Goal: Task Accomplishment & Management: Use online tool/utility

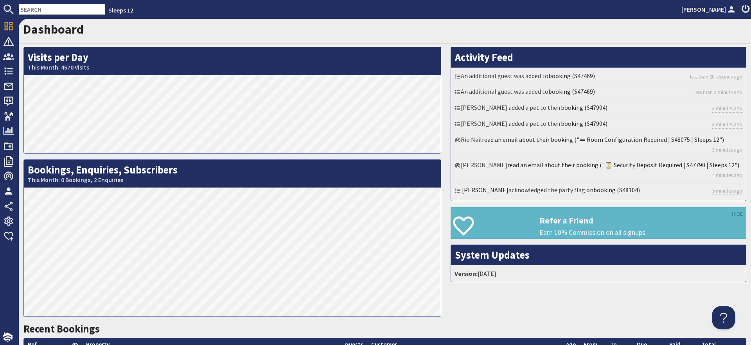
click at [70, 12] on input "text" at bounding box center [62, 9] width 86 height 11
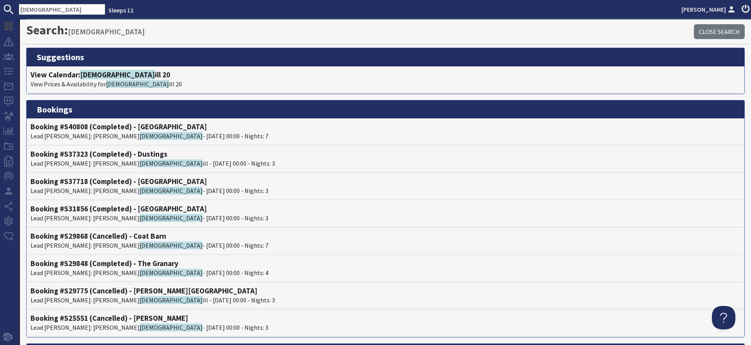
type input "[DEMOGRAPHIC_DATA]"
click at [107, 77] on h4 "View Calendar: [DEMOGRAPHIC_DATA] ill 20" at bounding box center [385, 74] width 710 height 9
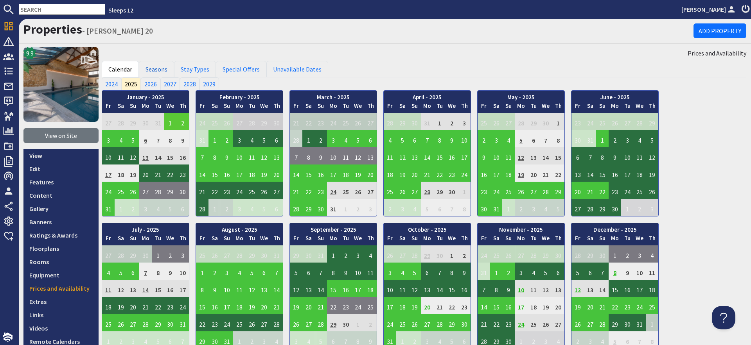
click at [165, 68] on link "Seasons" at bounding box center [156, 69] width 35 height 16
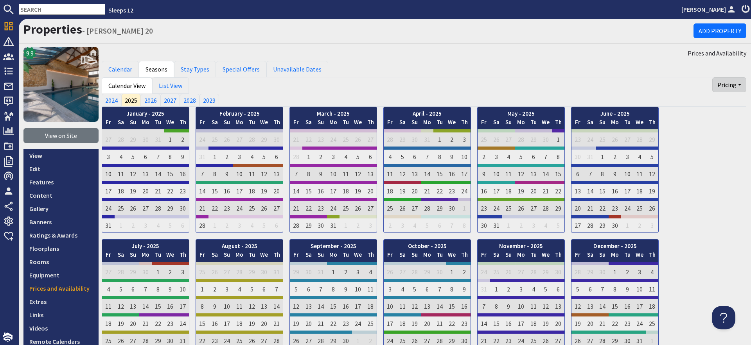
click at [730, 88] on button "Pricing" at bounding box center [729, 84] width 34 height 15
click at [723, 102] on link "Export" at bounding box center [715, 103] width 62 height 13
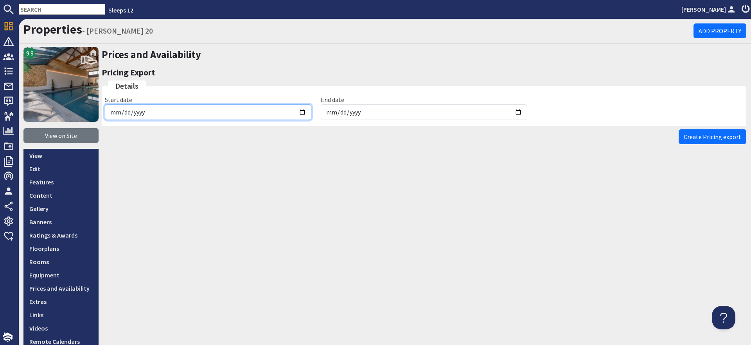
click at [304, 111] on input "[DATE]" at bounding box center [208, 112] width 206 height 16
type input "[DATE]"
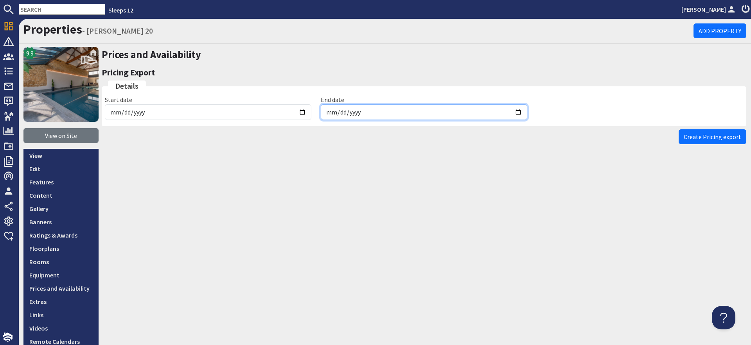
click at [513, 109] on input "[DATE]" at bounding box center [424, 112] width 206 height 16
click at [515, 110] on input "[DATE]" at bounding box center [424, 112] width 206 height 16
type input "[DATE]"
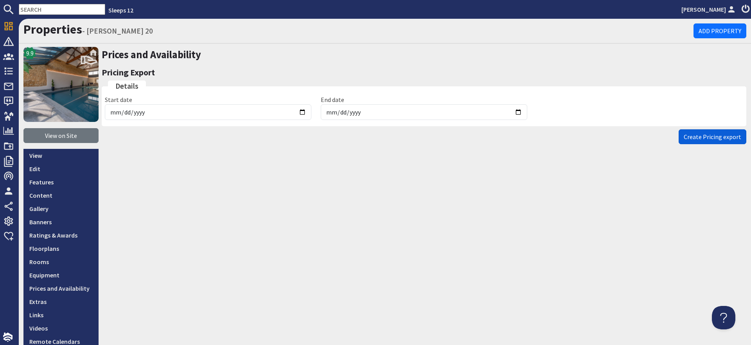
click at [703, 140] on span "Create Pricing export" at bounding box center [712, 137] width 57 height 8
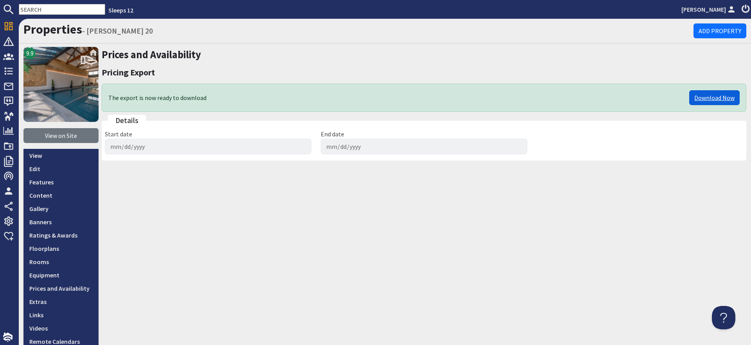
click at [708, 97] on link "Download Now" at bounding box center [714, 97] width 50 height 15
click at [61, 11] on input "text" at bounding box center [62, 9] width 86 height 11
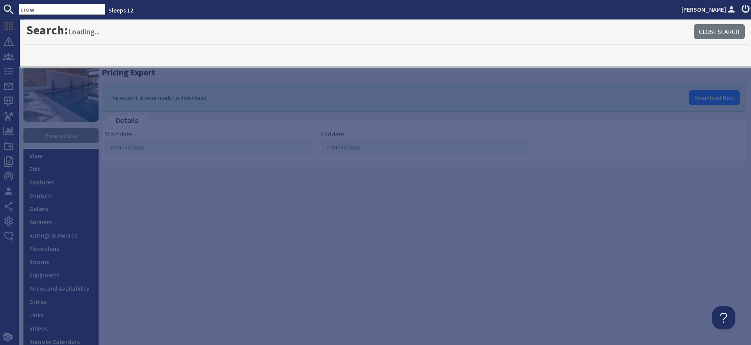
type input "crow"
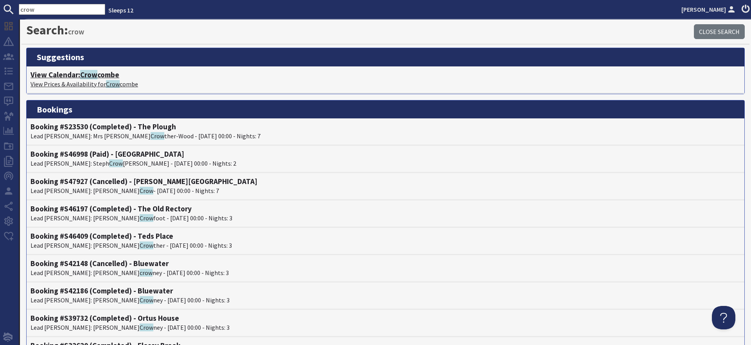
click at [78, 75] on h4 "View Calendar: Crow combe" at bounding box center [385, 74] width 710 height 9
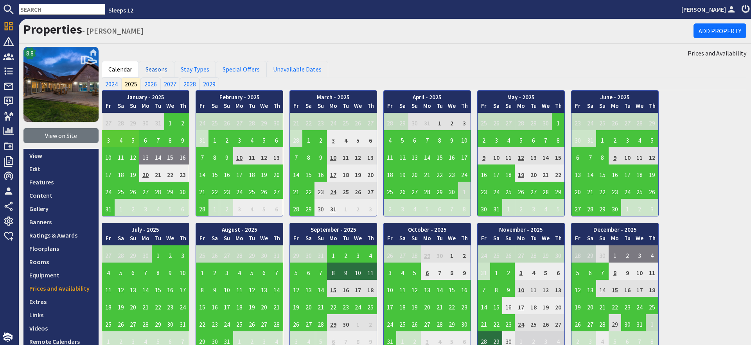
click at [155, 70] on link "Seasons" at bounding box center [156, 69] width 35 height 16
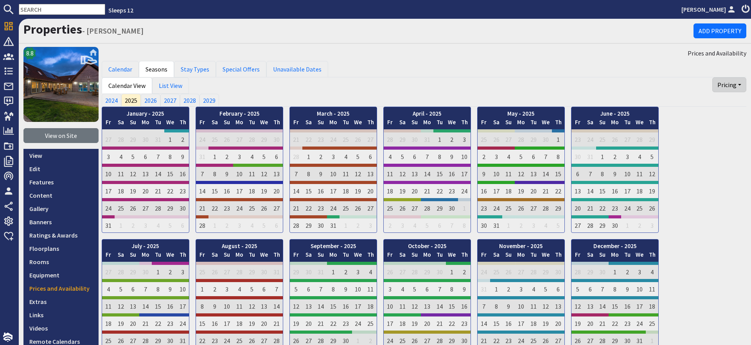
click at [737, 83] on button "Pricing" at bounding box center [729, 84] width 34 height 15
click at [707, 102] on link "Export" at bounding box center [715, 103] width 62 height 13
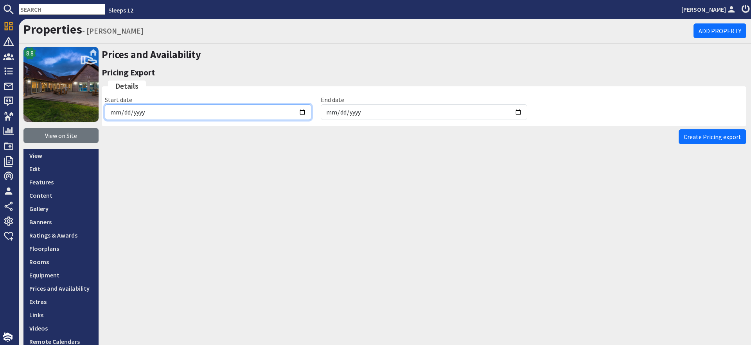
click at [305, 110] on input "[DATE]" at bounding box center [208, 112] width 206 height 16
type input "[DATE]"
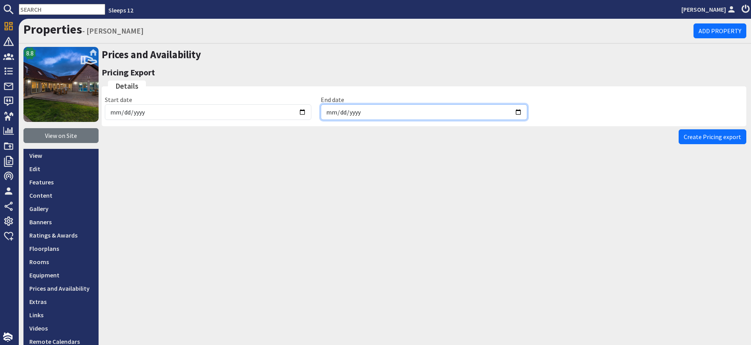
click at [518, 113] on input "[DATE]" at bounding box center [424, 112] width 206 height 16
type input "[DATE]"
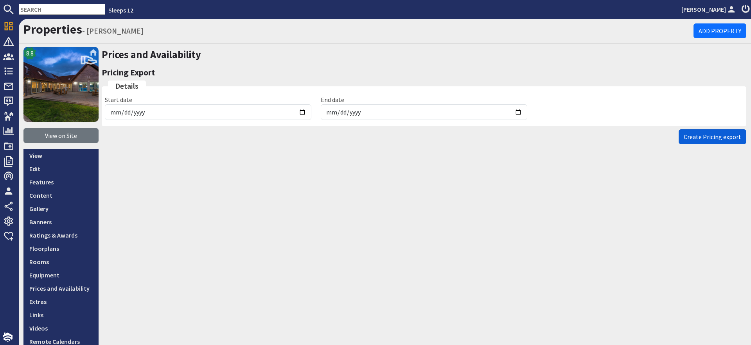
click at [686, 134] on span "Create Pricing export" at bounding box center [712, 137] width 57 height 8
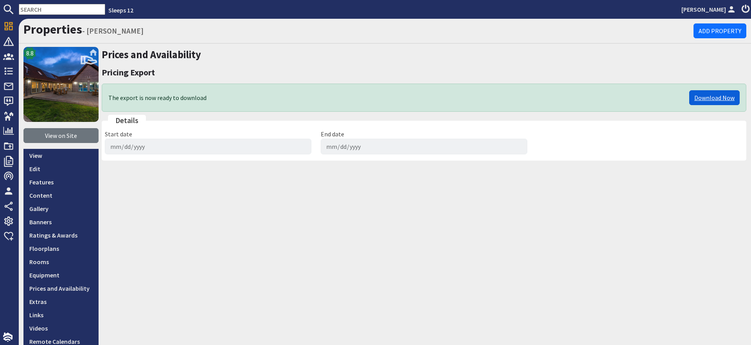
click at [706, 93] on link "Download Now" at bounding box center [714, 97] width 50 height 15
click at [69, 13] on input "text" at bounding box center [62, 9] width 86 height 11
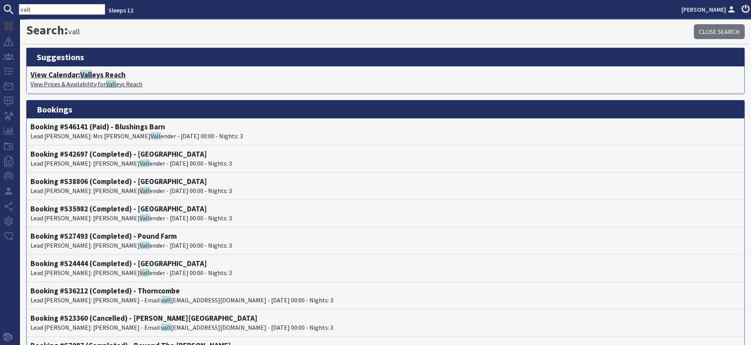
type input "vall"
click at [91, 75] on span "Vall" at bounding box center [86, 74] width 12 height 9
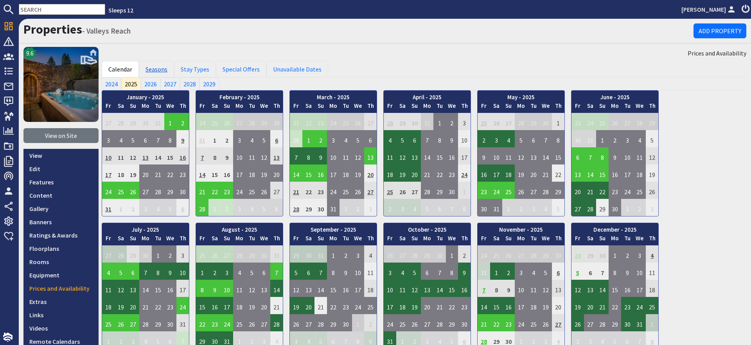
click at [158, 65] on link "Seasons" at bounding box center [156, 69] width 35 height 16
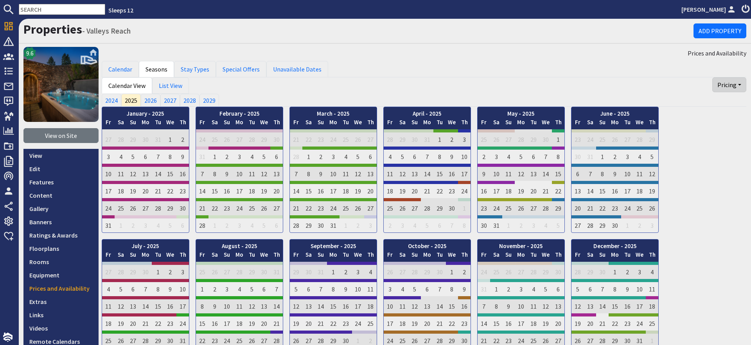
click at [720, 85] on button "Pricing" at bounding box center [729, 84] width 34 height 15
click at [714, 107] on link "Export" at bounding box center [715, 103] width 62 height 13
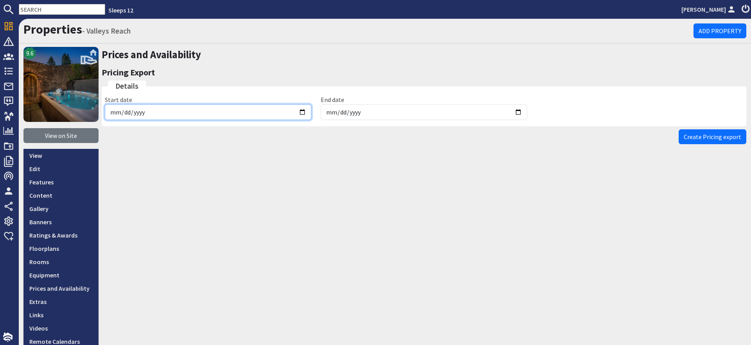
click at [300, 112] on input "[DATE]" at bounding box center [208, 112] width 206 height 16
type input "[DATE]"
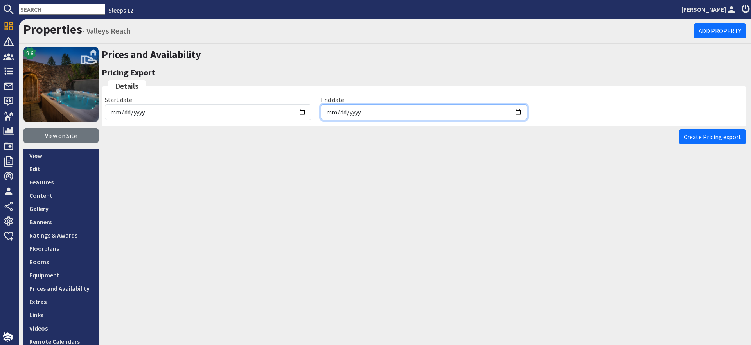
click at [514, 112] on input "[DATE]" at bounding box center [424, 112] width 206 height 16
type input "[DATE]"
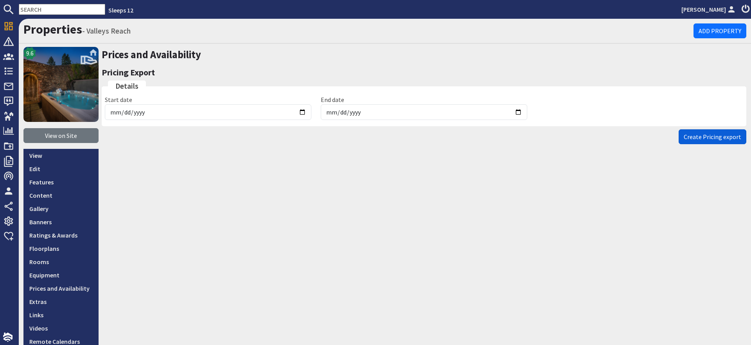
click at [682, 135] on button "Create Pricing export" at bounding box center [712, 136] width 68 height 15
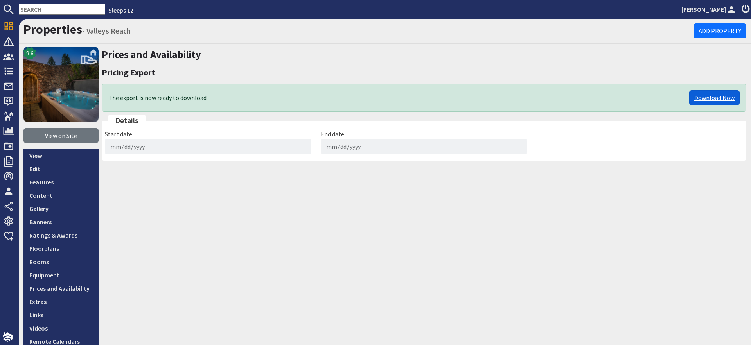
click at [709, 99] on link "Download Now" at bounding box center [714, 97] width 50 height 15
click at [68, 12] on input "text" at bounding box center [62, 9] width 86 height 11
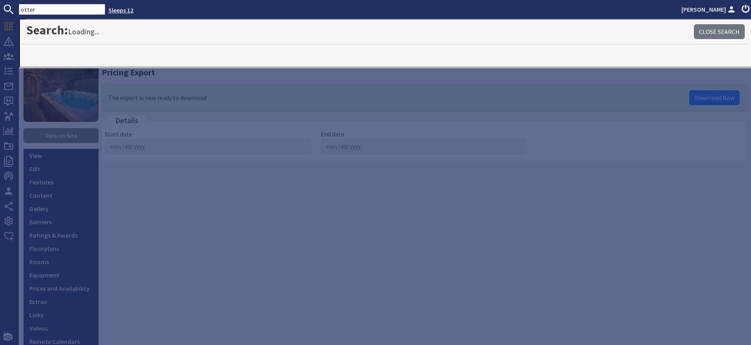
type input "otter"
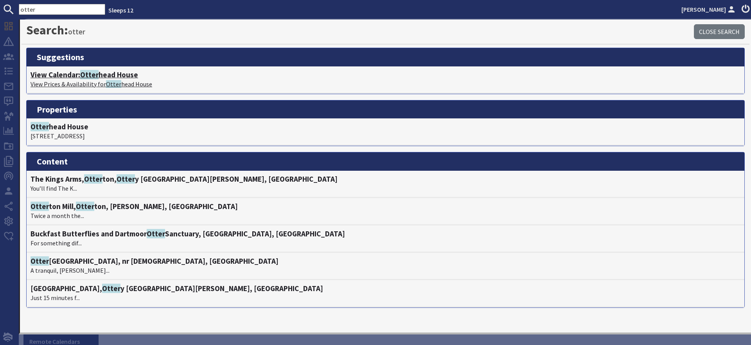
click at [101, 77] on h4 "View Calendar: [GEOGRAPHIC_DATA]" at bounding box center [385, 74] width 710 height 9
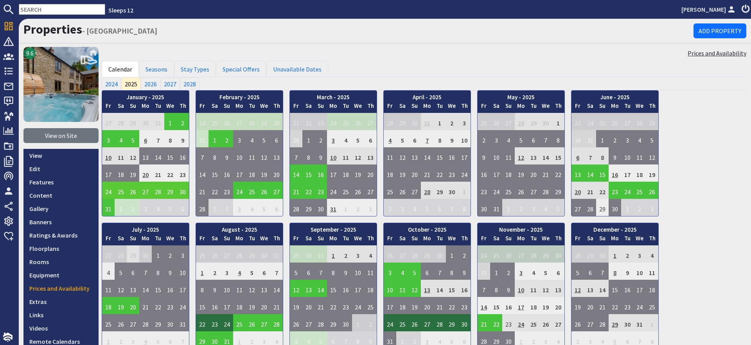
click at [709, 53] on link "Prices and Availability" at bounding box center [716, 52] width 59 height 9
click at [147, 68] on link "Seasons" at bounding box center [156, 69] width 35 height 16
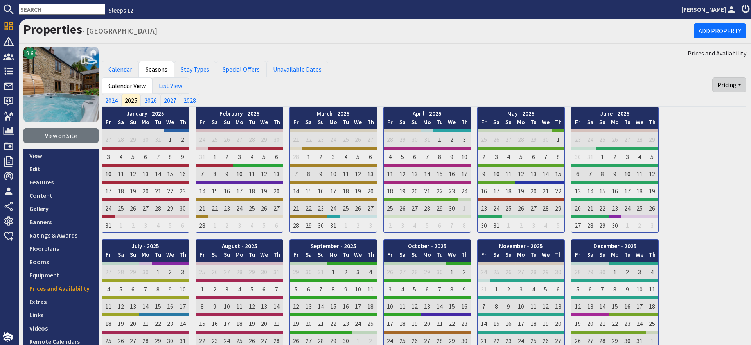
click at [730, 86] on button "Pricing" at bounding box center [729, 84] width 34 height 15
click at [708, 104] on link "Export" at bounding box center [715, 103] width 62 height 13
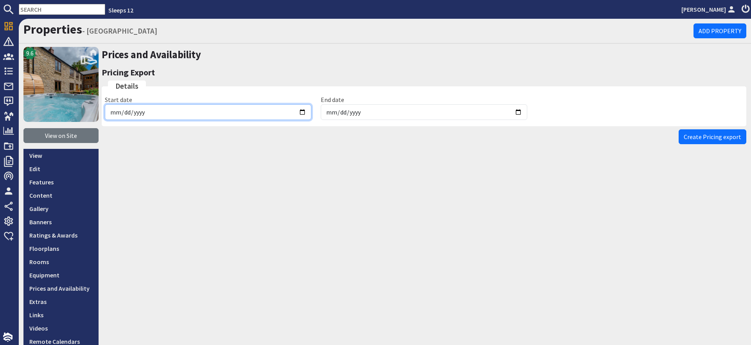
click at [298, 111] on input "[DATE]" at bounding box center [208, 112] width 206 height 16
click at [306, 109] on input "[DATE]" at bounding box center [208, 112] width 206 height 16
click at [300, 111] on input "[DATE]" at bounding box center [208, 112] width 206 height 16
type input "[DATE]"
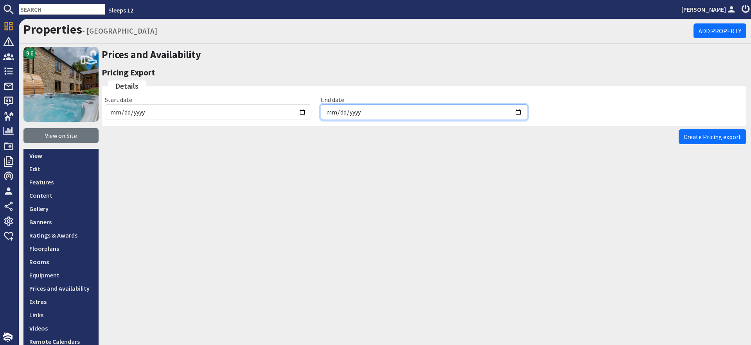
click at [519, 111] on input "[DATE]" at bounding box center [424, 112] width 206 height 16
type input "[DATE]"
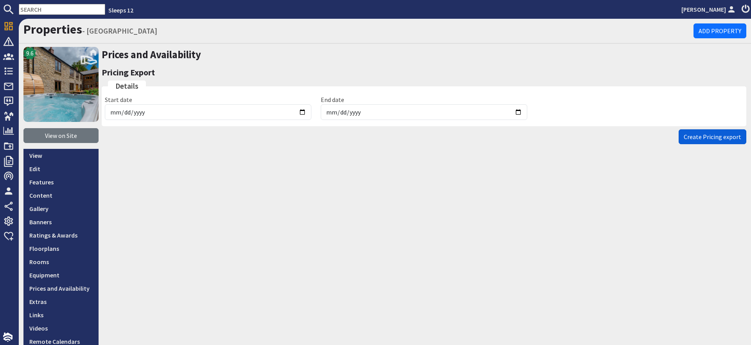
click at [698, 135] on span "Create Pricing export" at bounding box center [712, 137] width 57 height 8
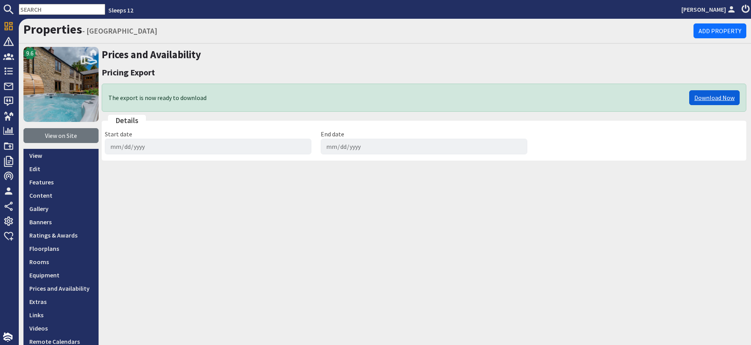
click at [716, 93] on link "Download Now" at bounding box center [714, 97] width 50 height 15
click at [59, 13] on input "text" at bounding box center [62, 9] width 86 height 11
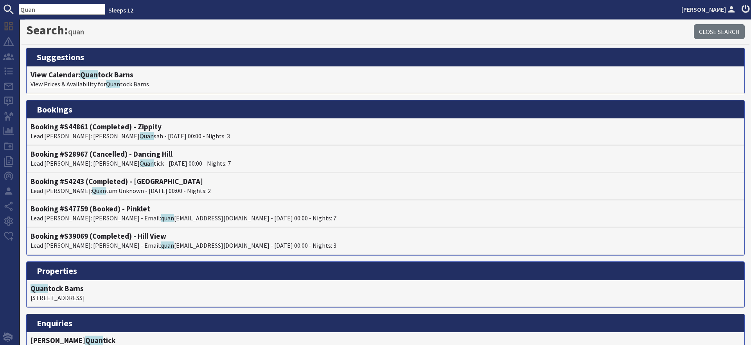
type input "Quan"
click at [78, 74] on h4 "View Calendar: [PERSON_NAME] Barns" at bounding box center [385, 74] width 710 height 9
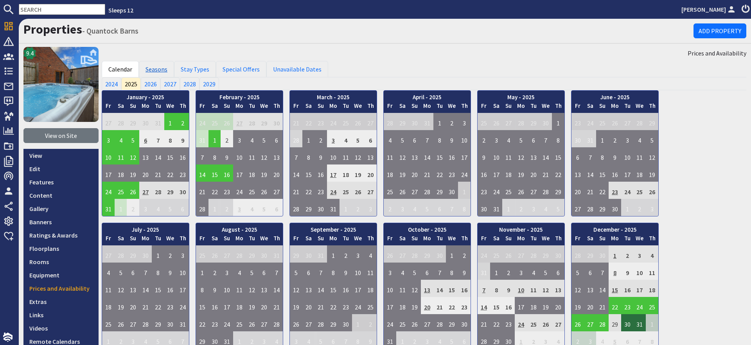
click at [150, 66] on link "Seasons" at bounding box center [156, 69] width 35 height 16
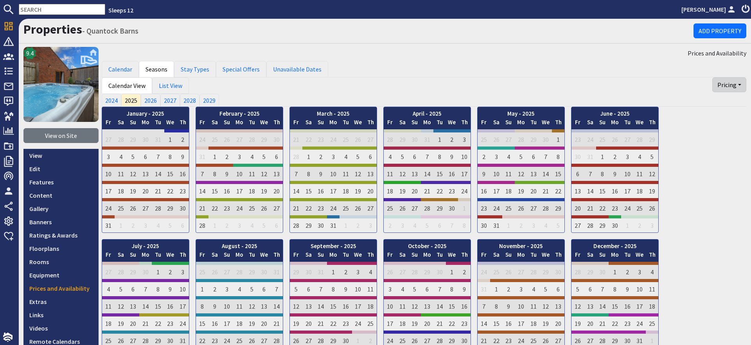
click at [727, 87] on button "Pricing" at bounding box center [729, 84] width 34 height 15
click at [718, 103] on link "Export" at bounding box center [715, 103] width 62 height 13
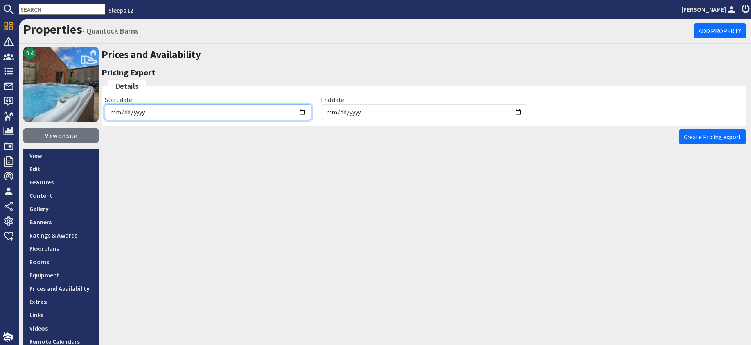
click at [305, 109] on input "[DATE]" at bounding box center [208, 112] width 206 height 16
type input "[DATE]"
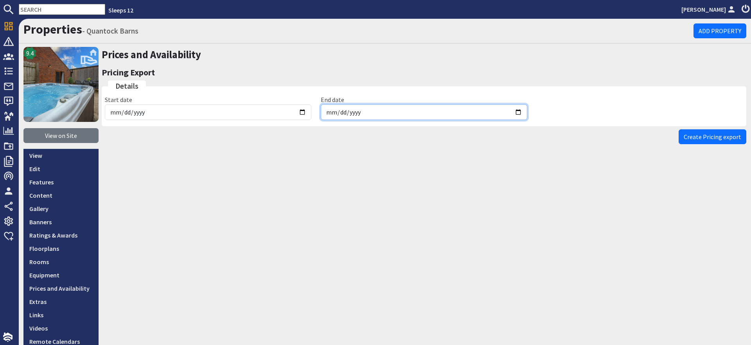
click at [519, 110] on input "[DATE]" at bounding box center [424, 112] width 206 height 16
type input "[DATE]"
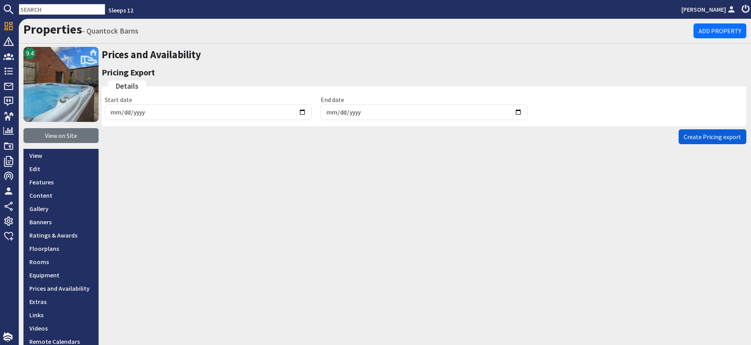
click at [711, 139] on span "Create Pricing export" at bounding box center [712, 137] width 57 height 8
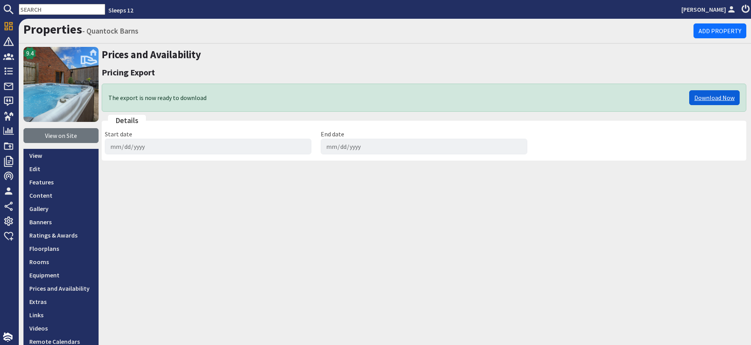
click at [716, 96] on link "Download Now" at bounding box center [714, 97] width 50 height 15
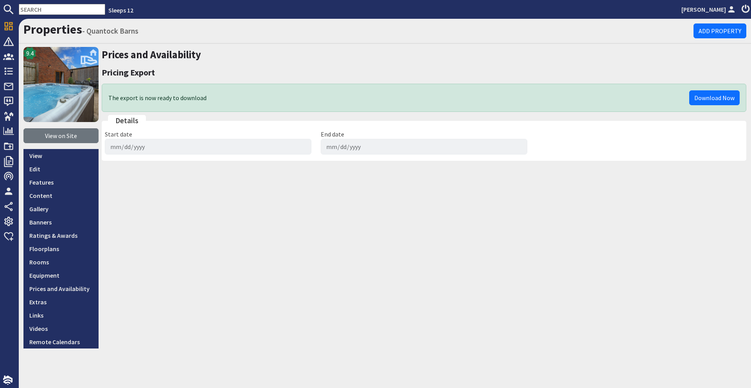
click at [57, 5] on input "text" at bounding box center [62, 9] width 86 height 11
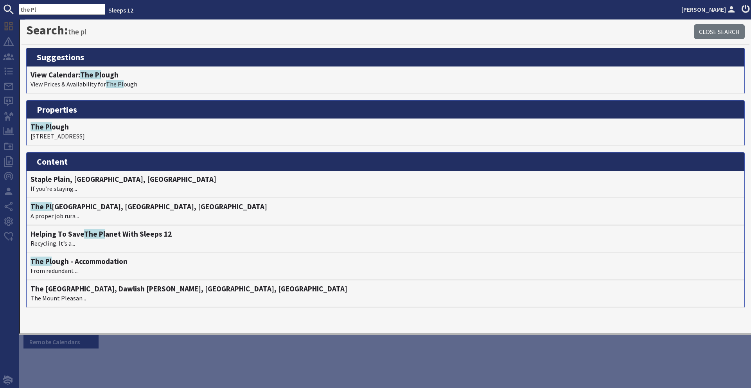
type input "the Pl"
click at [45, 127] on span "The Pl" at bounding box center [40, 126] width 21 height 9
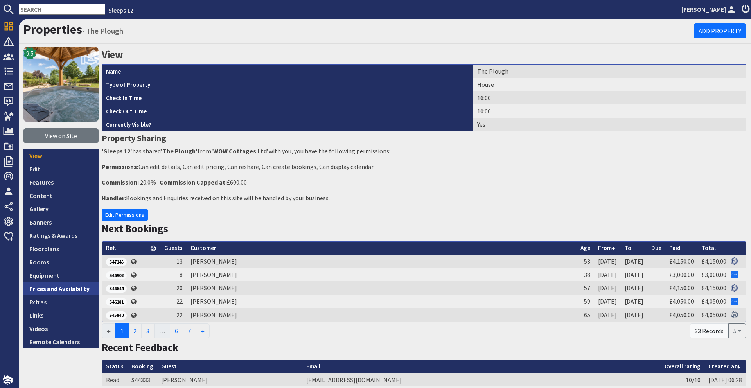
click at [61, 294] on link "Prices and Availability" at bounding box center [60, 288] width 75 height 13
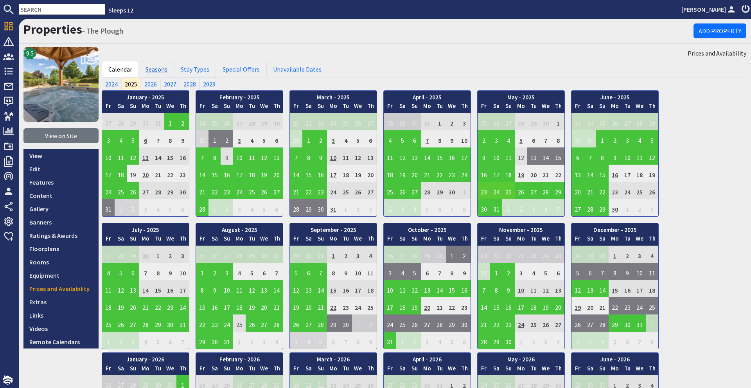
click at [153, 68] on link "Seasons" at bounding box center [156, 69] width 35 height 16
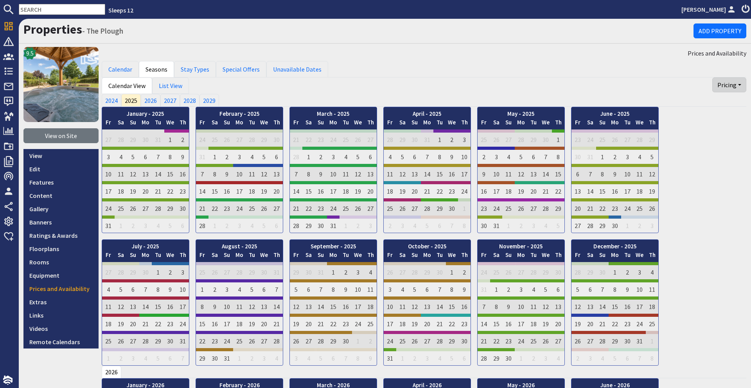
click at [734, 82] on button "Pricing" at bounding box center [729, 84] width 34 height 15
click at [719, 104] on link "Export" at bounding box center [715, 103] width 62 height 13
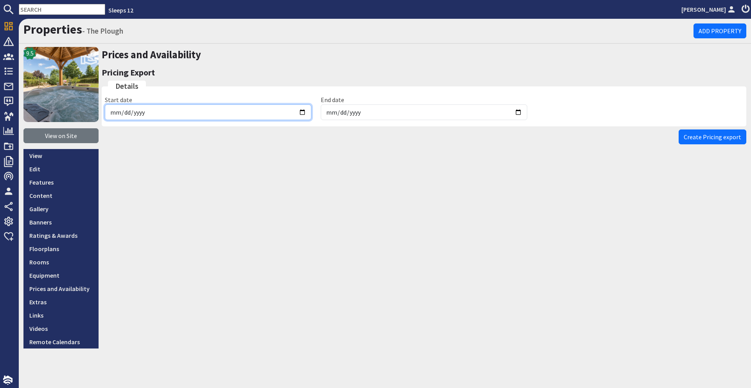
click at [305, 108] on input "[DATE]" at bounding box center [208, 112] width 206 height 16
type input "[DATE]"
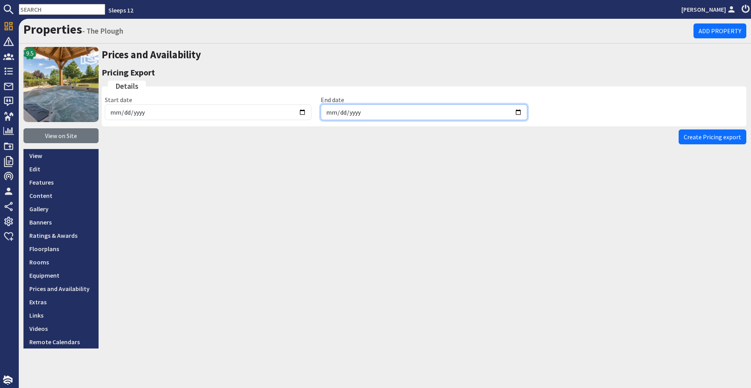
click at [520, 110] on input "[DATE]" at bounding box center [424, 112] width 206 height 16
type input "[DATE]"
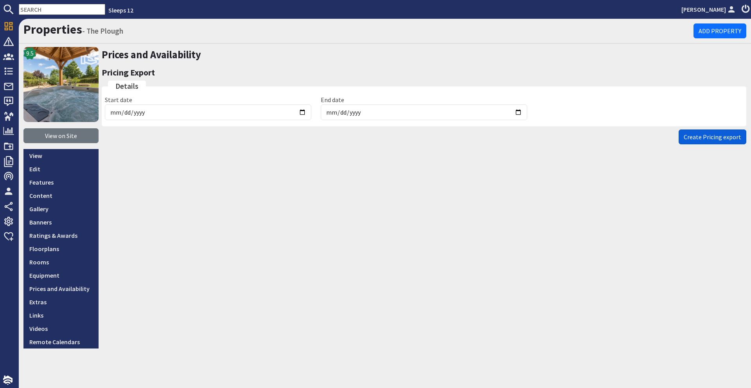
click at [682, 136] on button "Create Pricing export" at bounding box center [712, 136] width 68 height 15
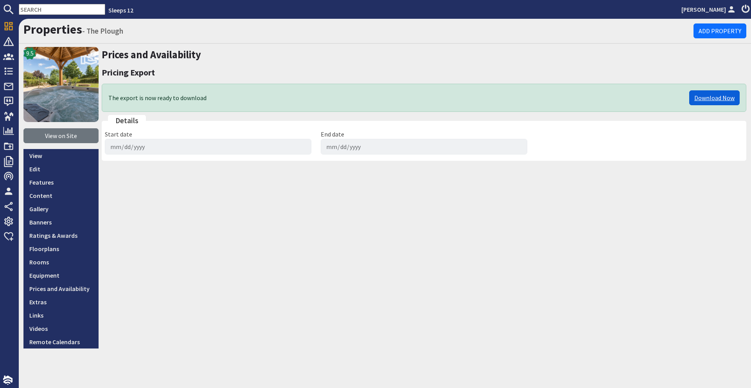
click at [725, 98] on link "Download Now" at bounding box center [714, 97] width 50 height 15
click at [60, 11] on input "text" at bounding box center [62, 9] width 86 height 11
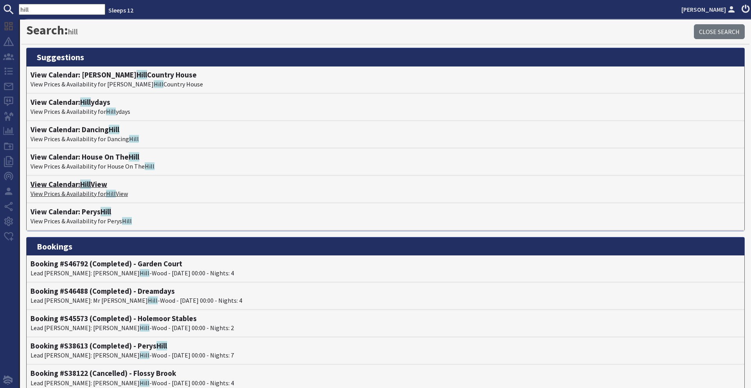
type input "hill"
click at [98, 187] on h4 "View Calendar: Hill View" at bounding box center [385, 184] width 710 height 9
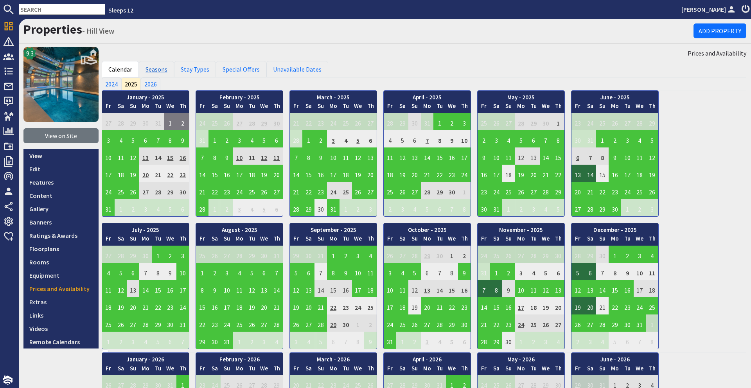
click at [155, 74] on link "Seasons" at bounding box center [156, 69] width 35 height 16
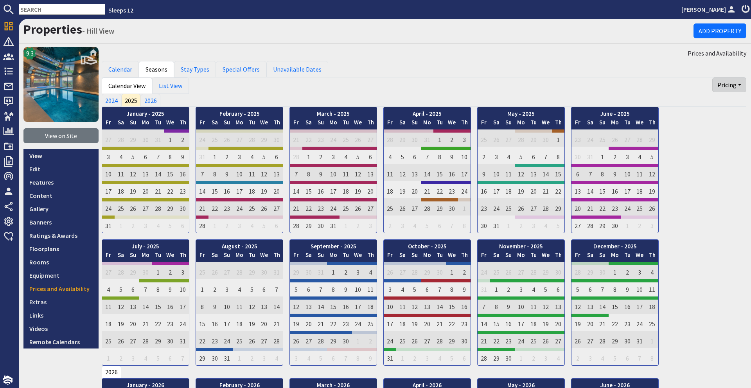
click at [717, 86] on button "Pricing" at bounding box center [729, 84] width 34 height 15
click at [714, 100] on link "Export" at bounding box center [715, 103] width 62 height 13
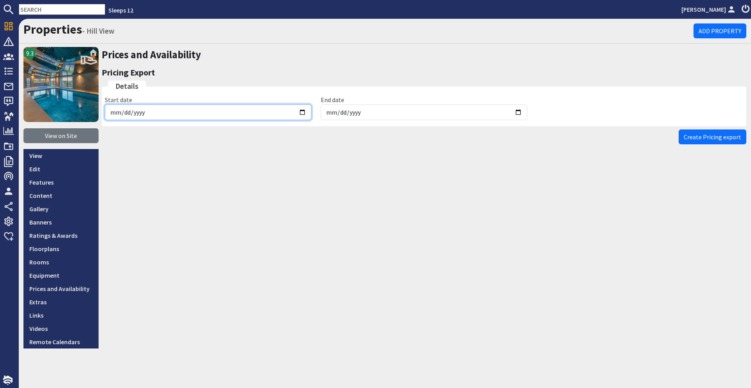
click at [305, 113] on input "[DATE]" at bounding box center [208, 112] width 206 height 16
type input "[DATE]"
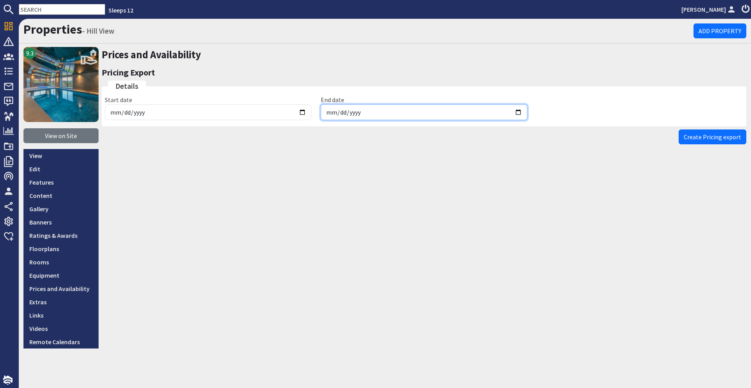
click at [518, 113] on input "[DATE]" at bounding box center [424, 112] width 206 height 16
type input "[DATE]"
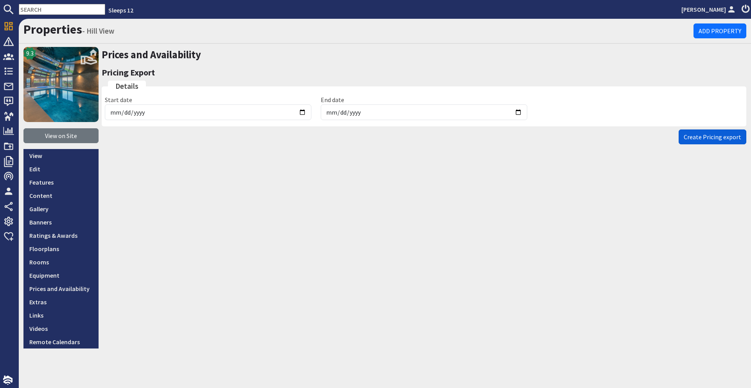
click at [714, 135] on span "Create Pricing export" at bounding box center [712, 137] width 57 height 8
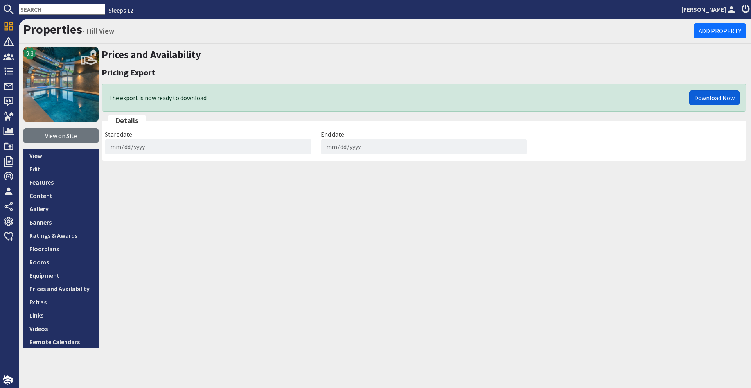
click at [697, 99] on link "Download Now" at bounding box center [714, 97] width 50 height 15
click at [78, 12] on input "text" at bounding box center [62, 9] width 86 height 11
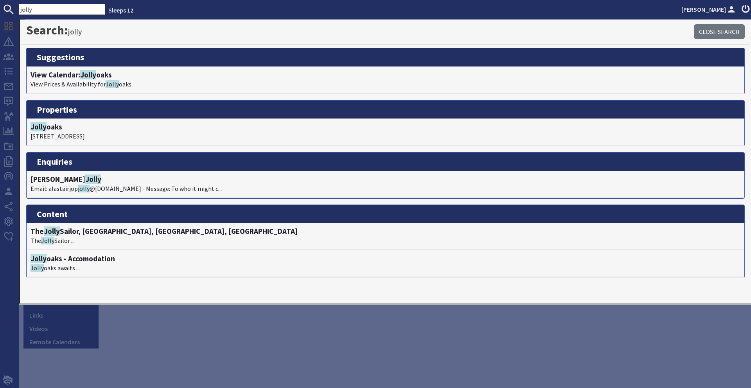
type input "jolly"
click at [99, 71] on h4 "View Calendar: Jolly oaks" at bounding box center [385, 74] width 710 height 9
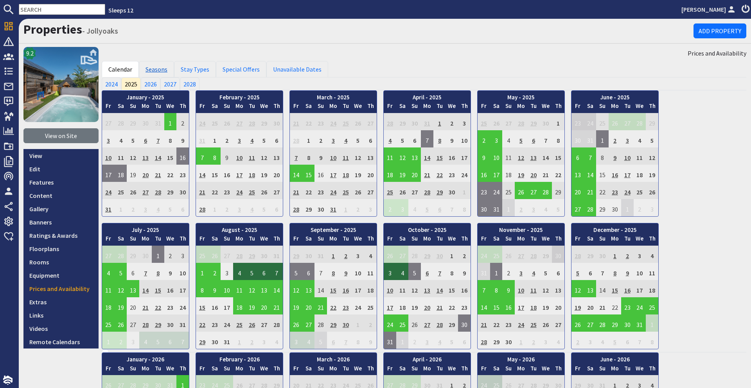
click at [158, 66] on link "Seasons" at bounding box center [156, 69] width 35 height 16
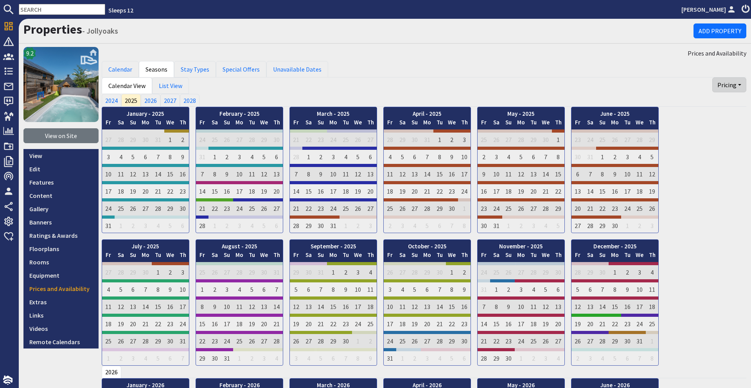
click at [727, 89] on button "Pricing" at bounding box center [729, 84] width 34 height 15
click at [718, 104] on link "Export" at bounding box center [715, 103] width 62 height 13
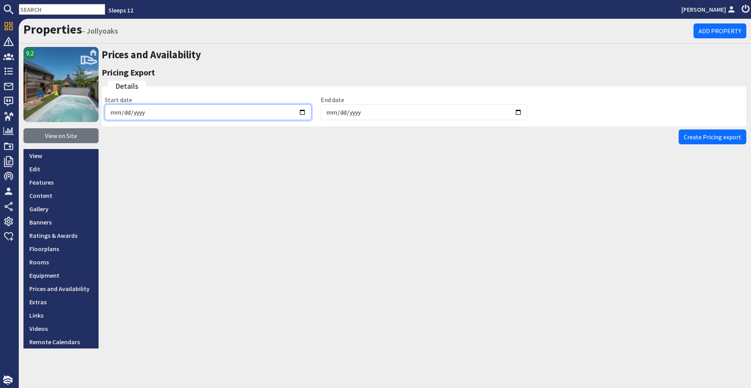
click at [302, 110] on input "[DATE]" at bounding box center [208, 112] width 206 height 16
type input "[DATE]"
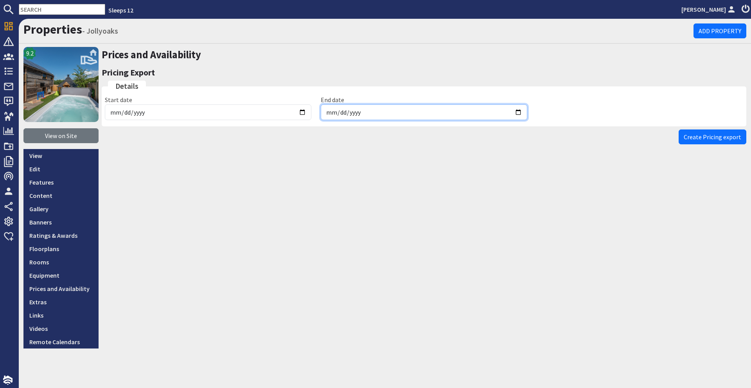
drag, startPoint x: 520, startPoint y: 111, endPoint x: 511, endPoint y: 114, distance: 9.2
click at [520, 111] on input "[DATE]" at bounding box center [424, 112] width 206 height 16
type input "[DATE]"
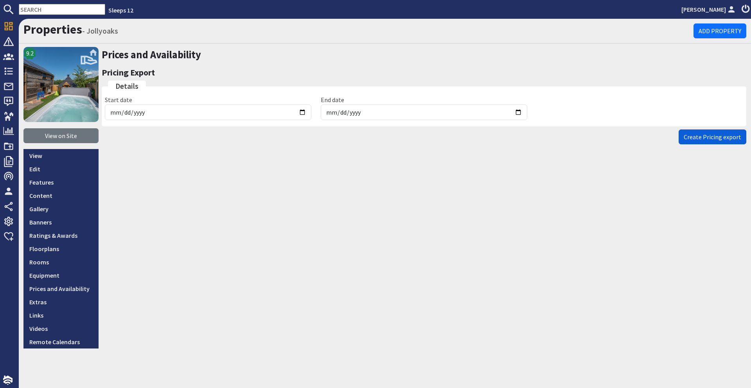
click at [699, 135] on span "Create Pricing export" at bounding box center [712, 137] width 57 height 8
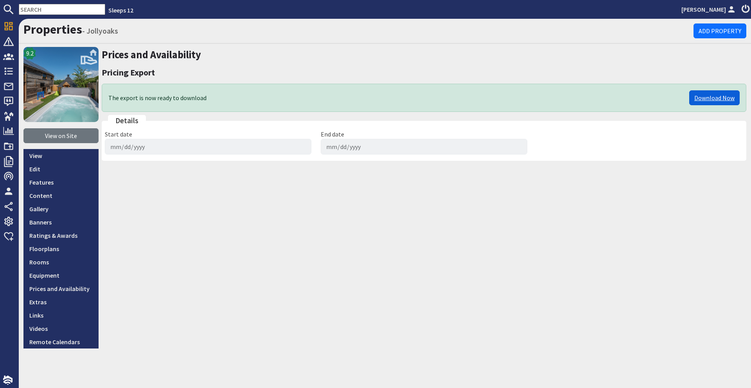
click at [700, 95] on link "Download Now" at bounding box center [714, 97] width 50 height 15
